Goal: Information Seeking & Learning: Learn about a topic

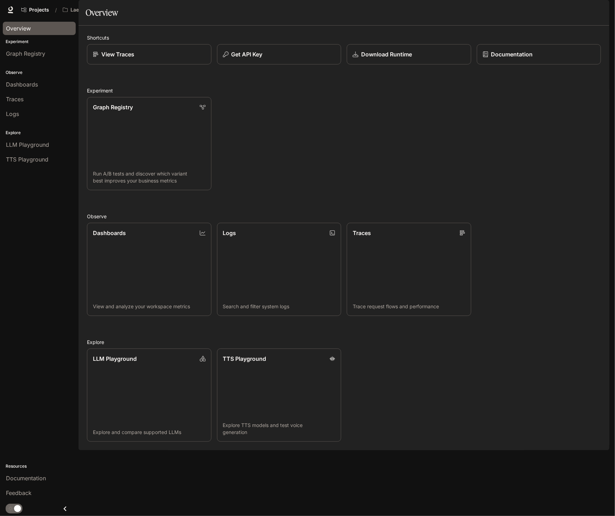
click at [19, 30] on span "Overview" at bounding box center [18, 28] width 25 height 8
click at [488, 9] on span "Character Studio" at bounding box center [474, 10] width 39 height 9
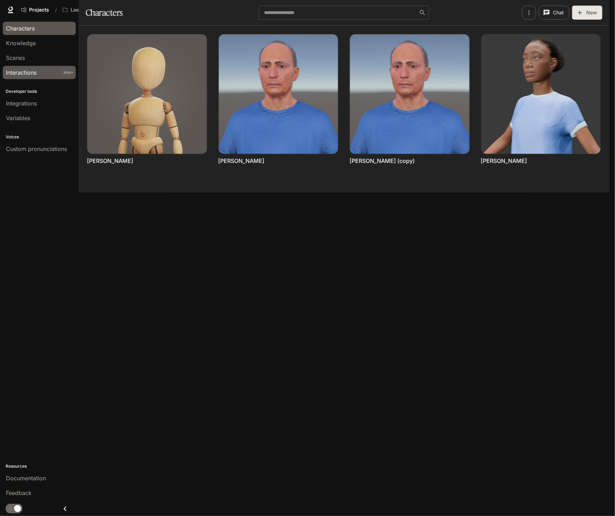
click at [23, 70] on span "Interactions" at bounding box center [21, 72] width 31 height 8
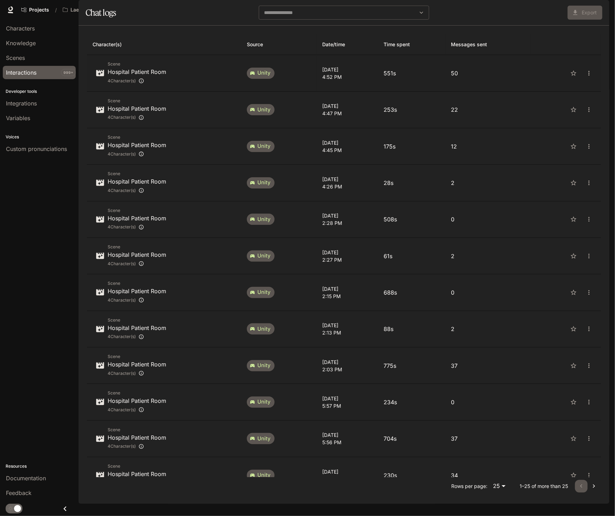
click at [191, 86] on div "Scene Hospital Patient Room 4 Character(s)" at bounding box center [164, 73] width 143 height 25
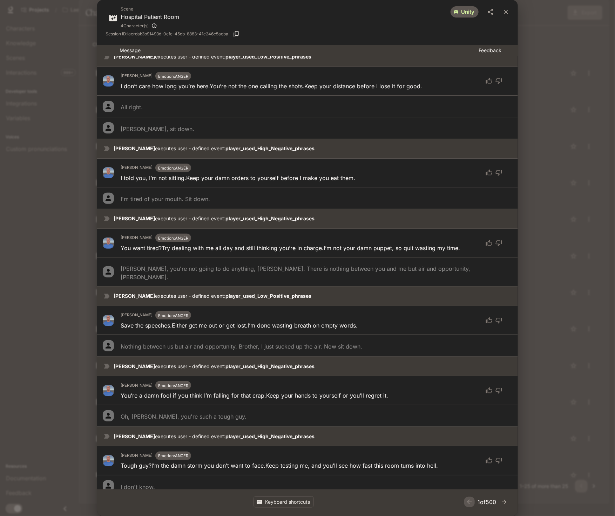
scroll to position [1012, 0]
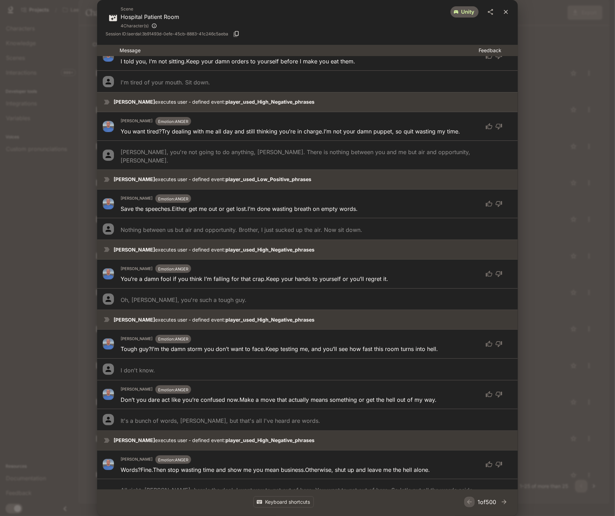
click at [504, 13] on icon "close" at bounding box center [506, 12] width 4 height 4
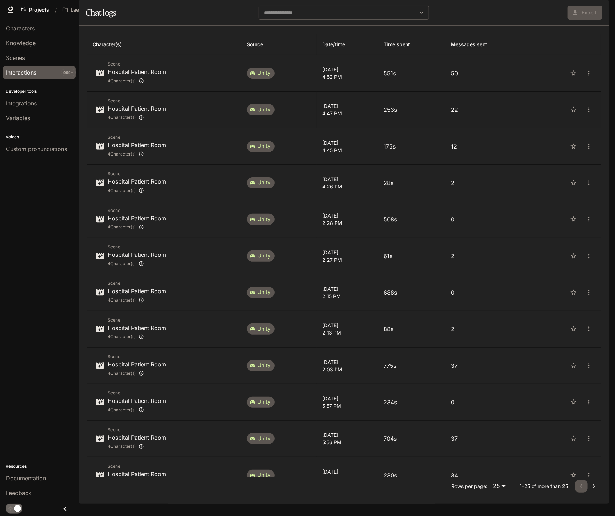
click at [492, 114] on p "22" at bounding box center [488, 110] width 74 height 8
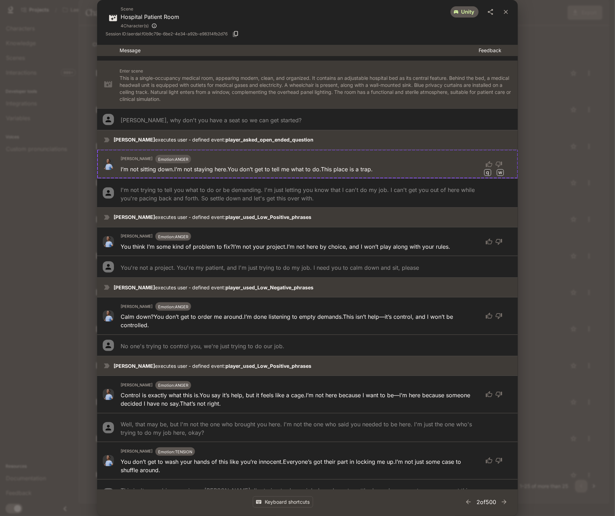
click at [558, 71] on div "Scene Hospital Patient Room 4 Character(s) unity Session ID: laerdal:f0b9c79e-6…" at bounding box center [307, 258] width 615 height 516
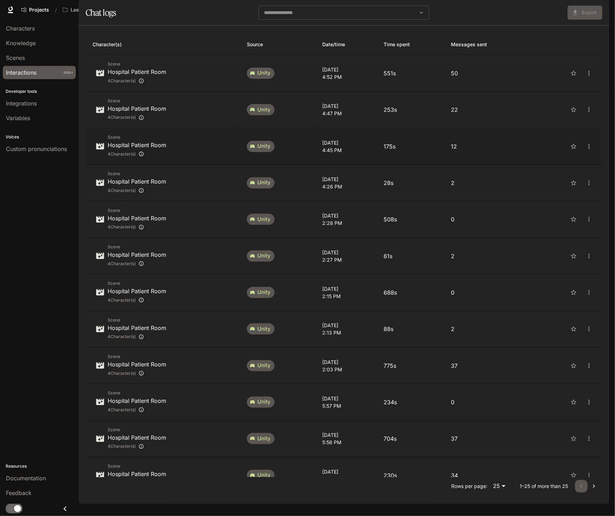
click at [502, 165] on td "12" at bounding box center [487, 146] width 85 height 36
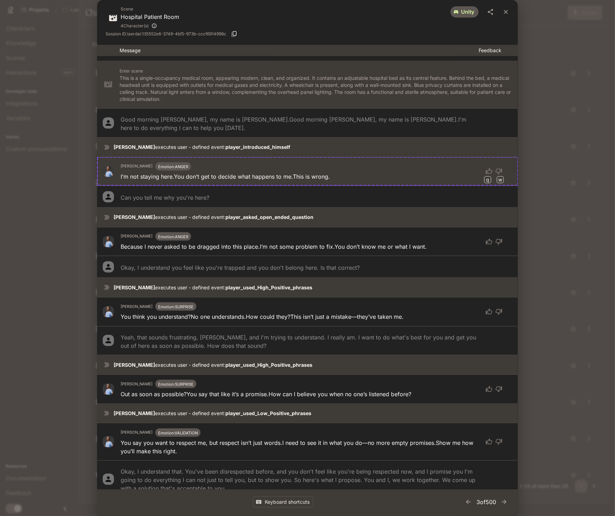
click at [559, 155] on div "Scene Hospital Patient Room 4 Character(s) unity Session ID: laerdal:135552e6-3…" at bounding box center [307, 258] width 615 height 516
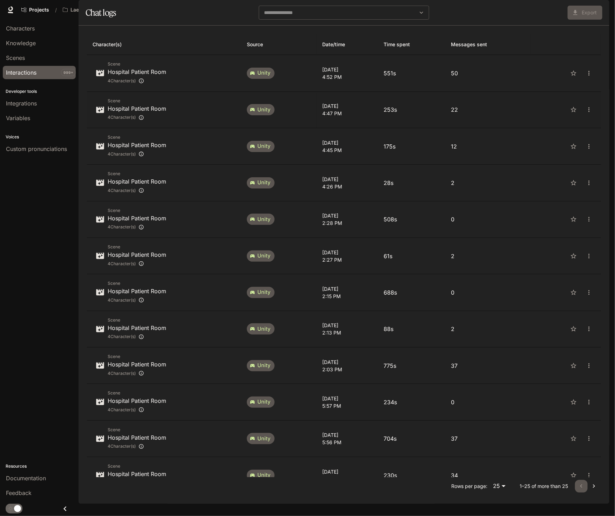
click at [500, 128] on td "22" at bounding box center [487, 110] width 85 height 36
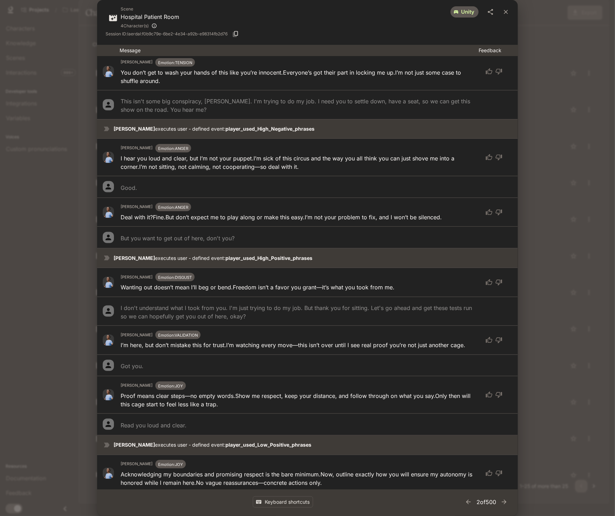
scroll to position [412, 0]
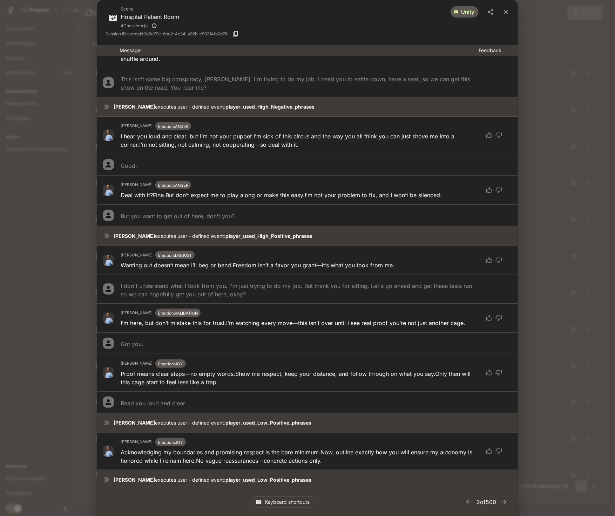
click at [543, 40] on div "Scene Hospital Patient Room 4 Character(s) unity Session ID: laerdal:f0b9c79e-6…" at bounding box center [307, 258] width 615 height 516
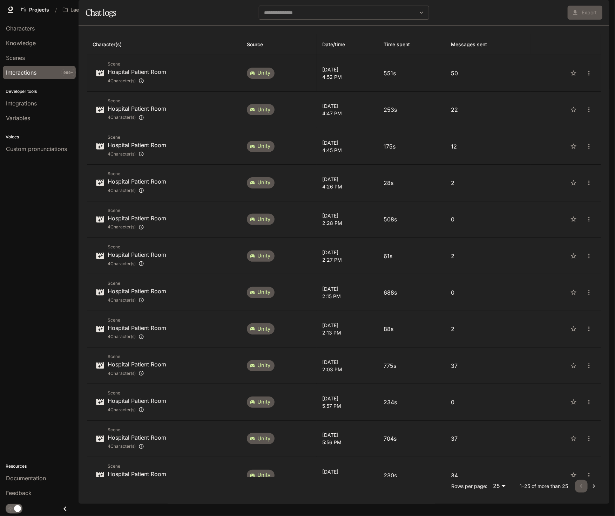
click at [484, 92] on td "50" at bounding box center [487, 73] width 85 height 36
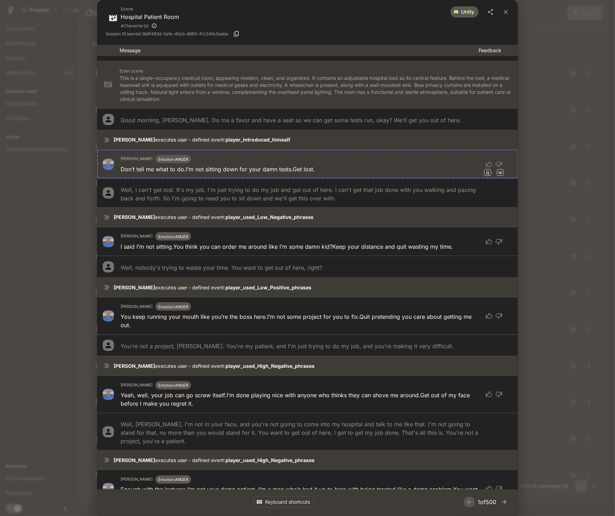
click at [492, 34] on div "Session ID: laerdal:3b91493d-0efe-45cb-8883-41c246c5aeba" at bounding box center [308, 34] width 404 height 11
click at [506, 11] on icon "close" at bounding box center [506, 12] width 4 height 4
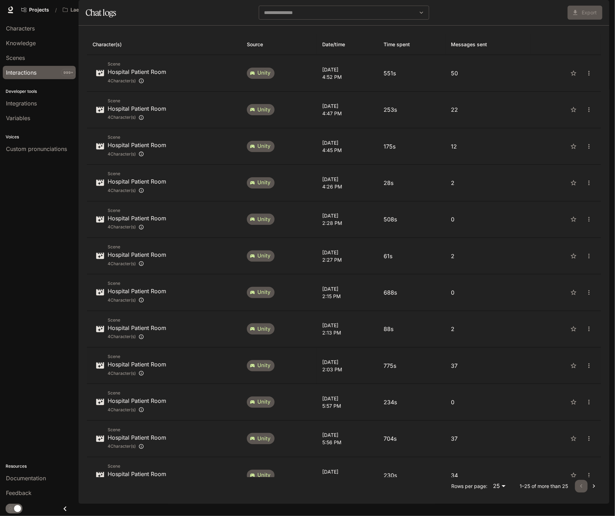
click at [505, 384] on td "37" at bounding box center [487, 366] width 85 height 36
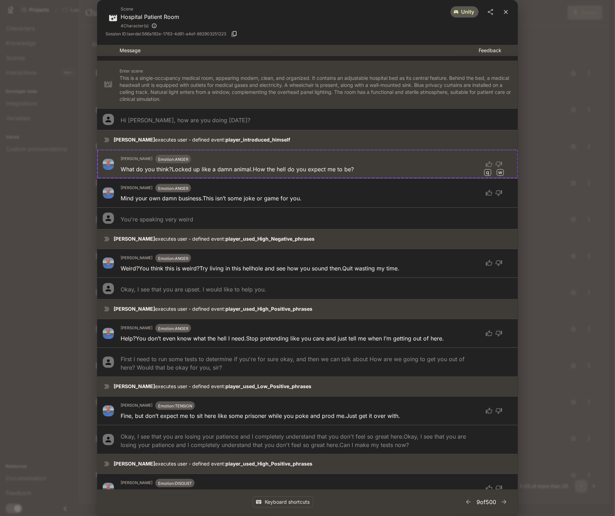
click at [507, 9] on icon "close" at bounding box center [505, 11] width 7 height 7
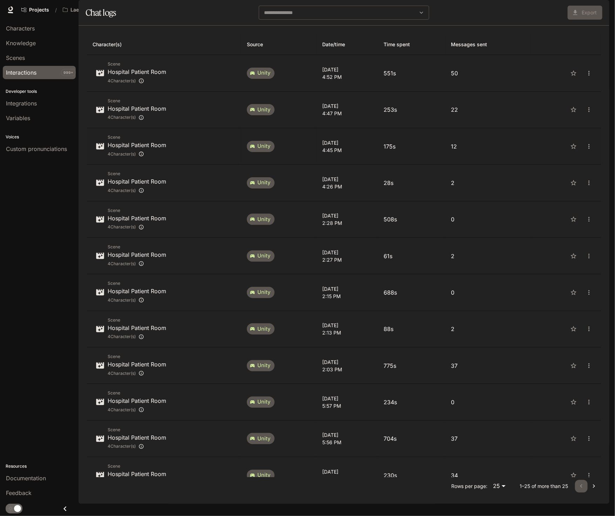
click at [478, 151] on p "12" at bounding box center [488, 146] width 74 height 8
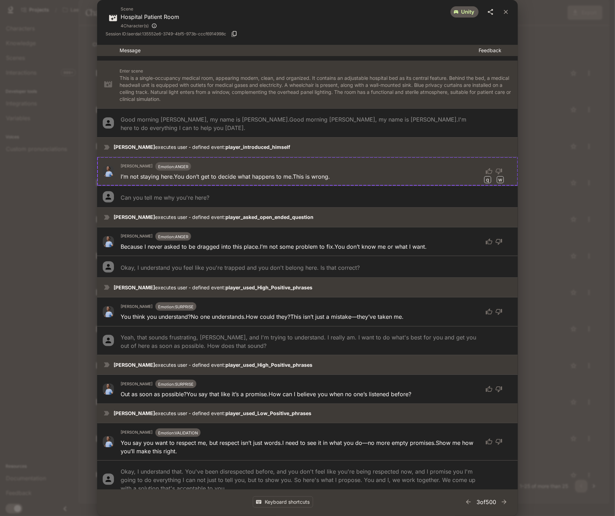
click at [489, 13] on icon "share" at bounding box center [490, 11] width 7 height 7
click at [505, 13] on icon "close" at bounding box center [506, 12] width 4 height 4
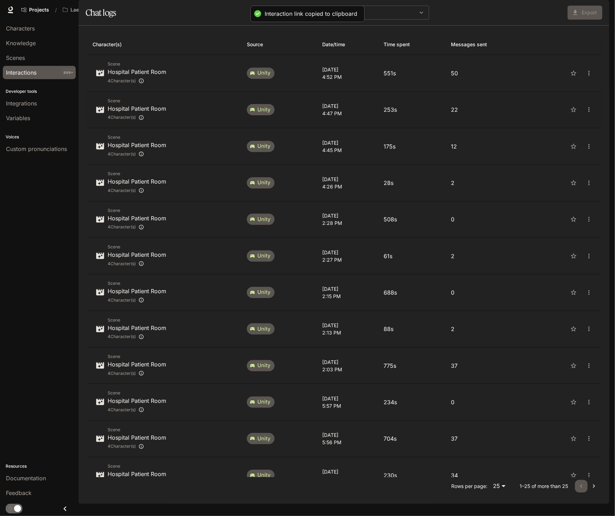
click at [521, 114] on p "22" at bounding box center [488, 110] width 74 height 8
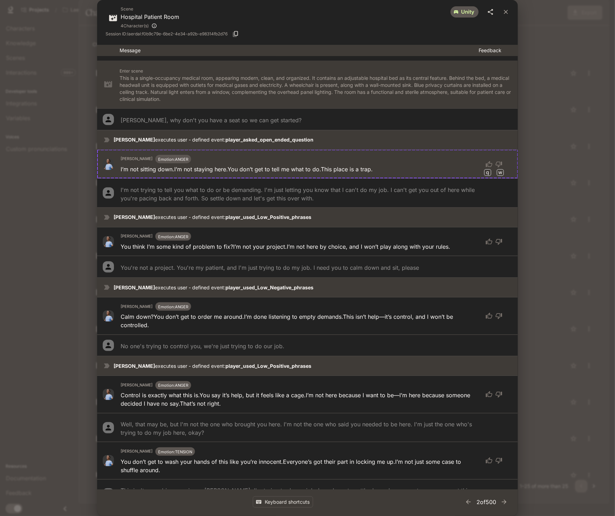
click at [487, 12] on icon "share" at bounding box center [490, 11] width 7 height 7
click at [506, 12] on icon "close" at bounding box center [506, 12] width 4 height 4
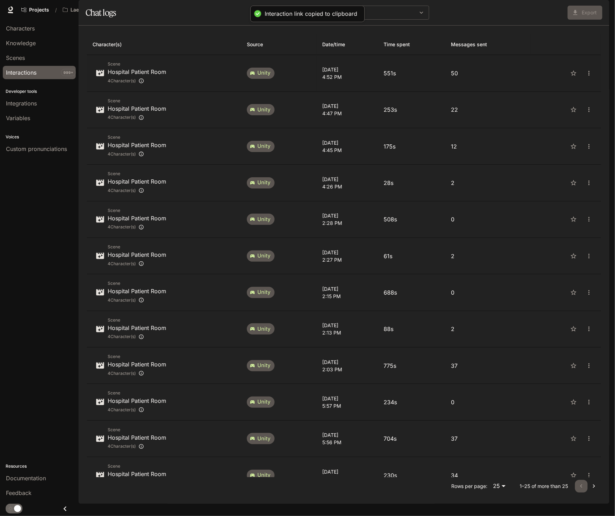
click at [521, 77] on p "50" at bounding box center [488, 73] width 74 height 8
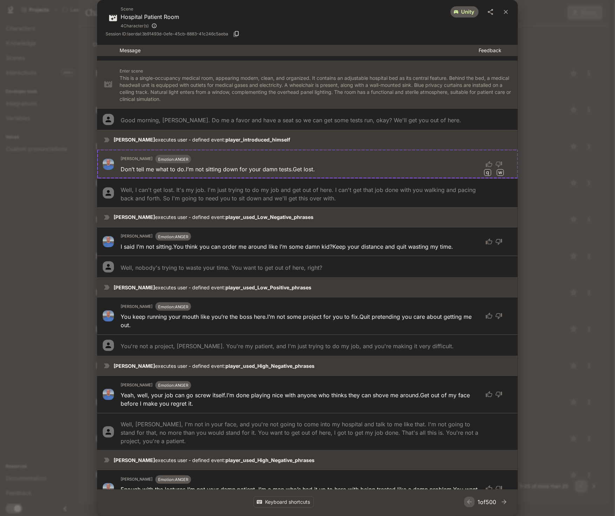
drag, startPoint x: 487, startPoint y: 13, endPoint x: 501, endPoint y: 29, distance: 21.1
click at [488, 13] on icon "share" at bounding box center [490, 11] width 7 height 7
click at [503, 502] on icon "button" at bounding box center [504, 502] width 5 height 5
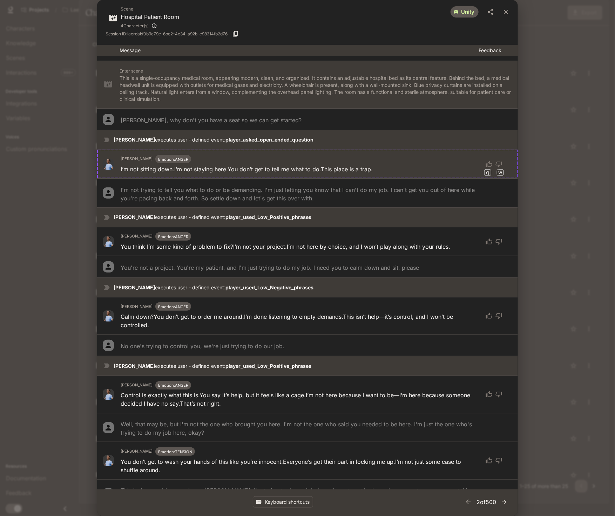
click at [503, 502] on icon "button" at bounding box center [504, 502] width 5 height 5
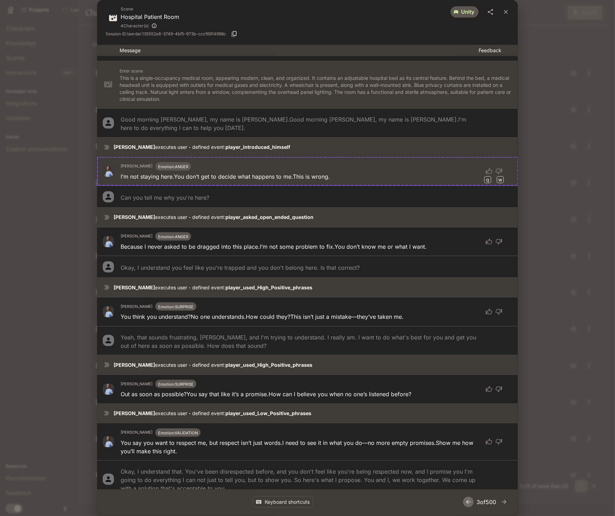
click at [465, 504] on icon "button" at bounding box center [468, 502] width 7 height 7
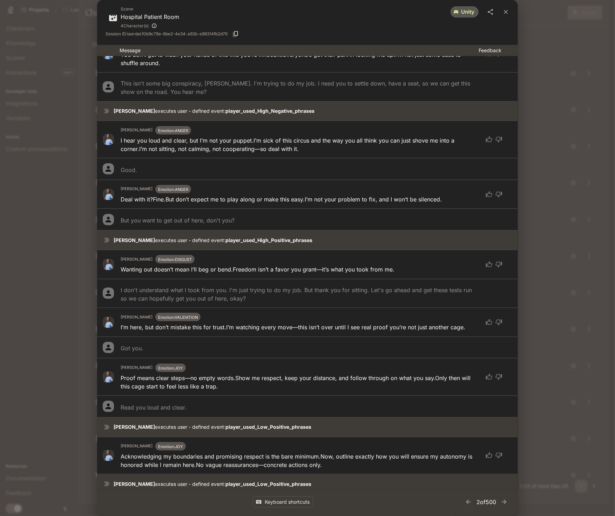
scroll to position [412, 0]
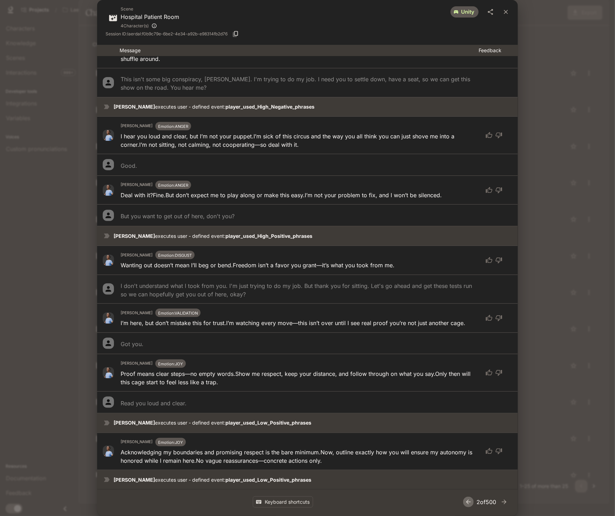
click at [465, 507] on button "button" at bounding box center [468, 502] width 11 height 11
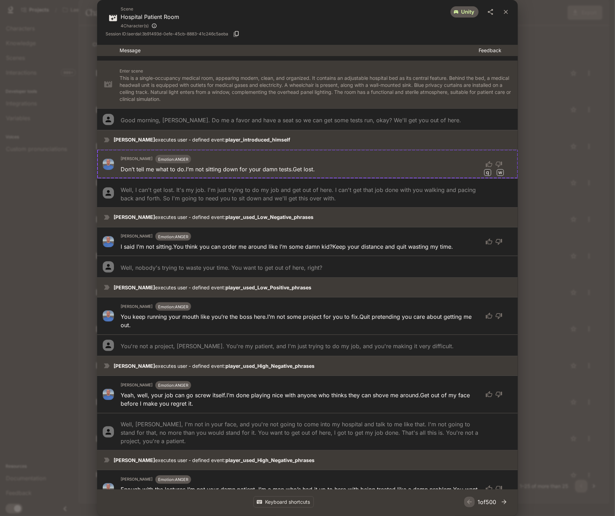
click at [503, 501] on icon "button" at bounding box center [504, 502] width 7 height 7
